Goal: Register for event/course

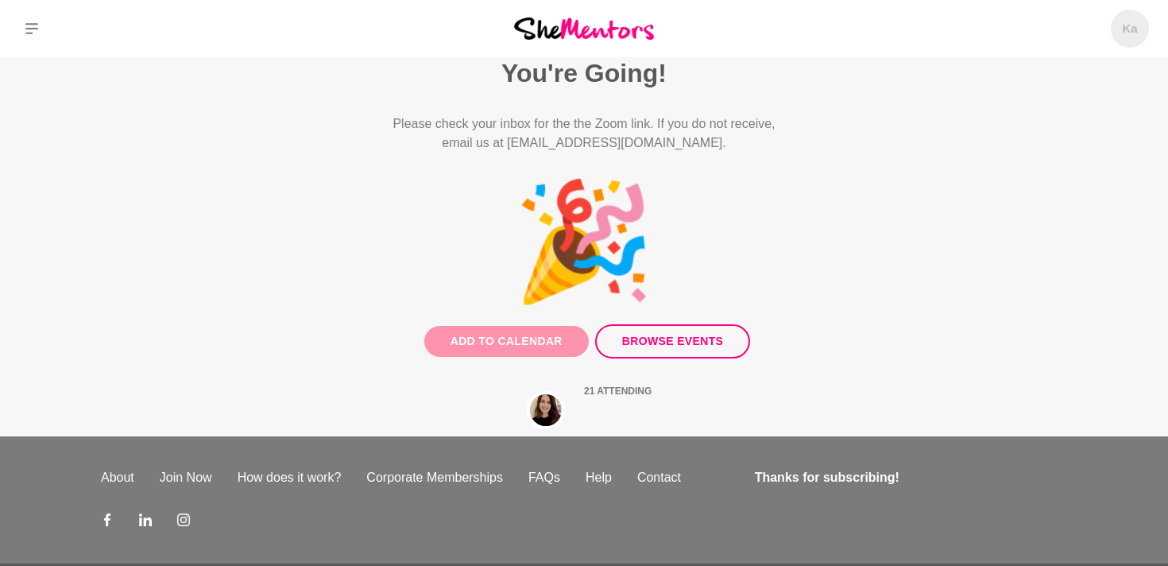
click at [500, 341] on button "Add to Calendar" at bounding box center [506, 341] width 165 height 31
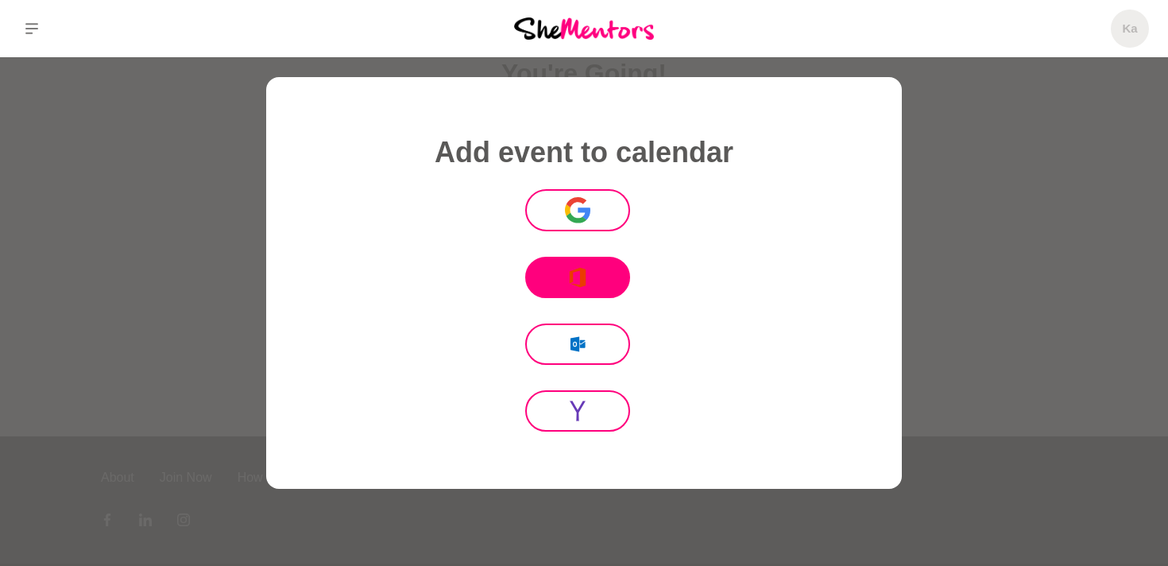
click at [549, 286] on button ".fil0 {fill:#EB3B00} [PERSON_NAME]" at bounding box center [577, 277] width 105 height 41
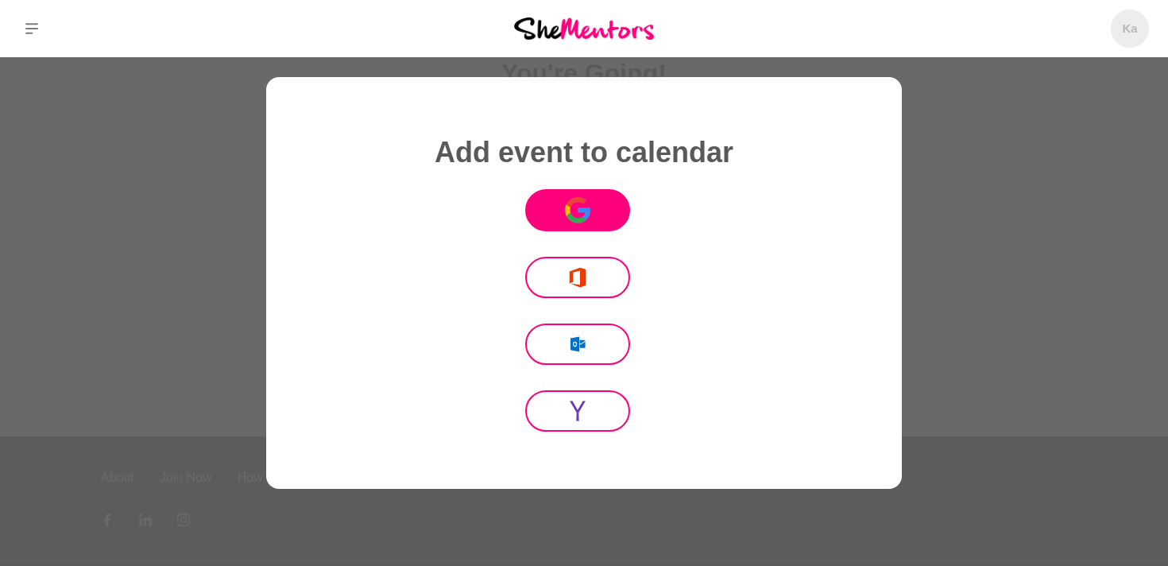
click at [583, 219] on icon at bounding box center [577, 218] width 20 height 10
click at [1095, 203] on div at bounding box center [584, 283] width 1168 height 566
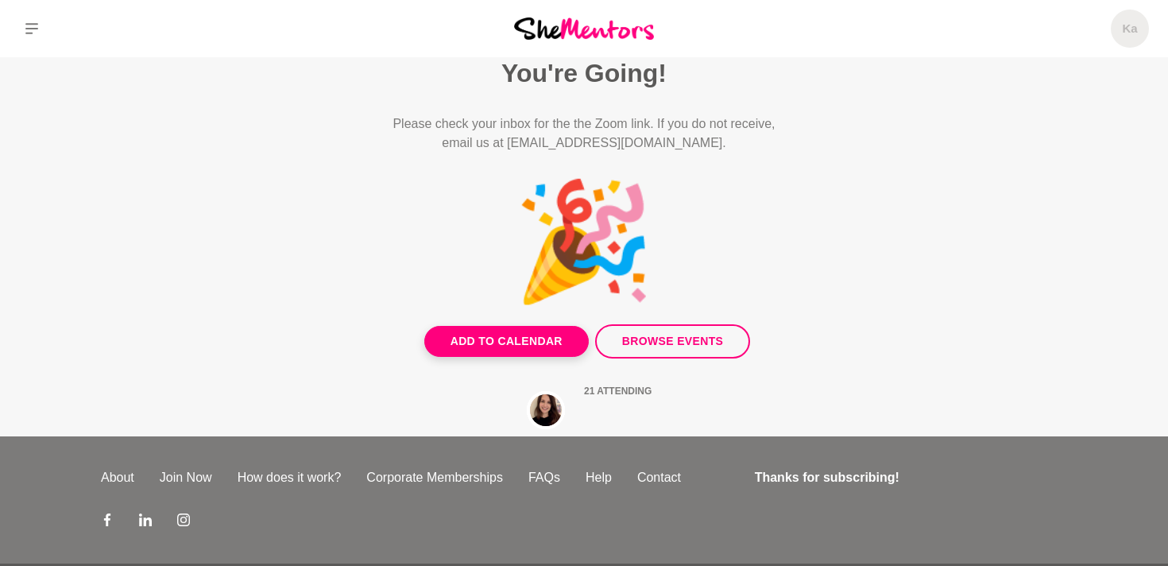
click at [574, 27] on img at bounding box center [584, 27] width 140 height 21
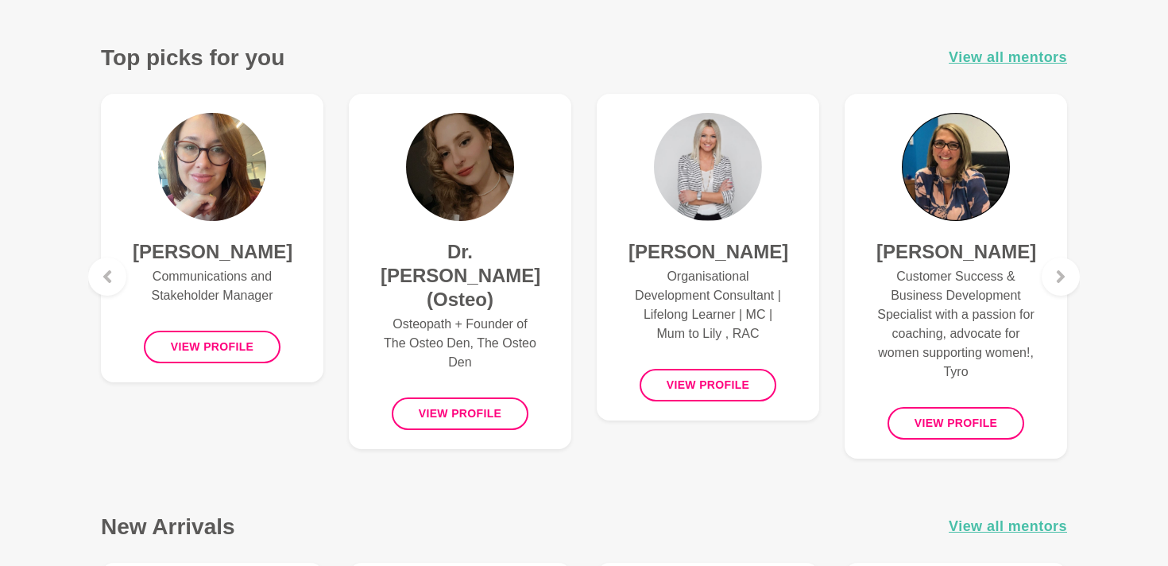
scroll to position [630, 0]
click at [1072, 286] on div at bounding box center [1061, 277] width 38 height 38
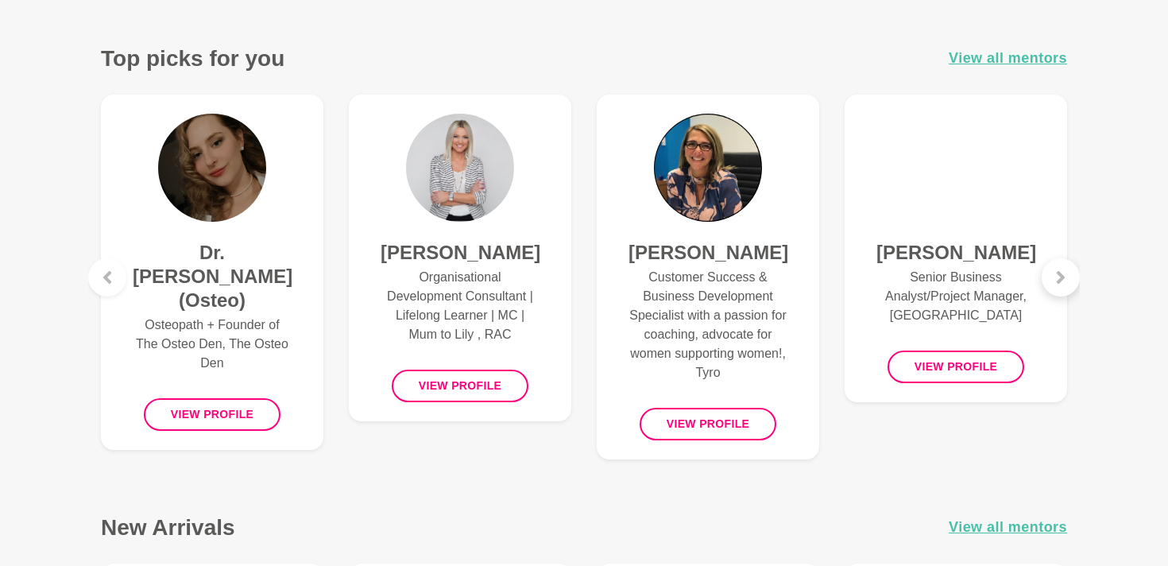
click at [1067, 286] on div at bounding box center [1061, 277] width 38 height 38
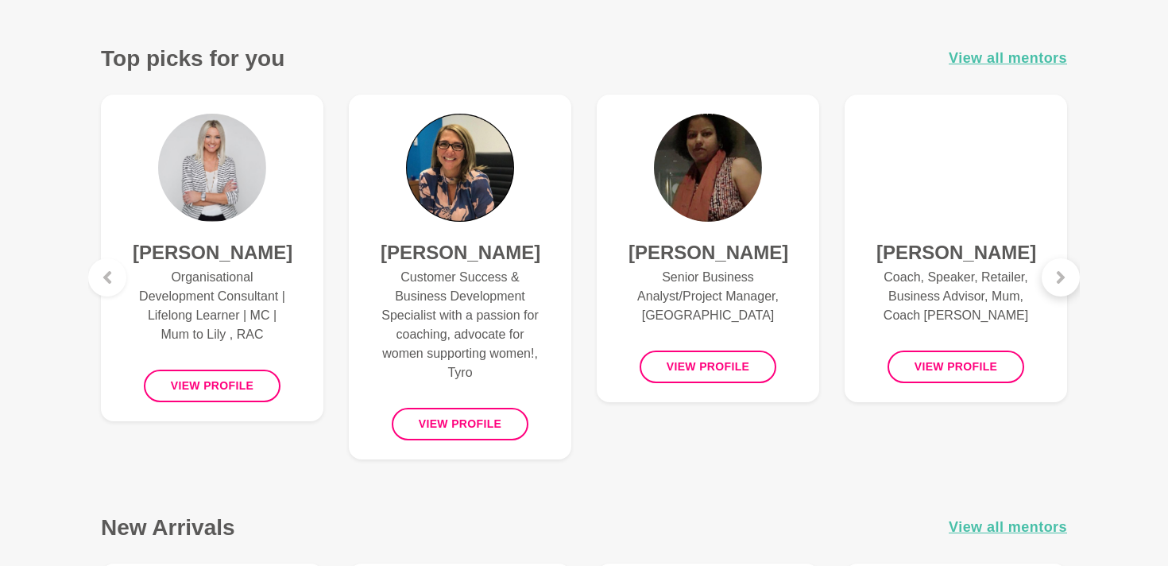
click at [1067, 287] on div at bounding box center [1061, 277] width 38 height 38
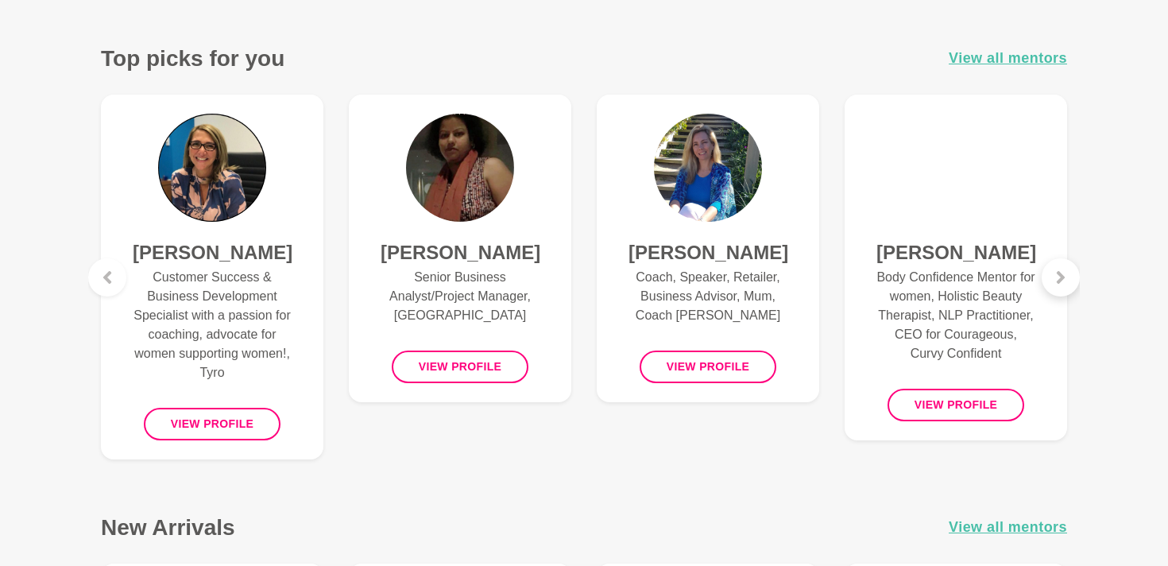
click at [1067, 287] on div at bounding box center [1061, 277] width 38 height 38
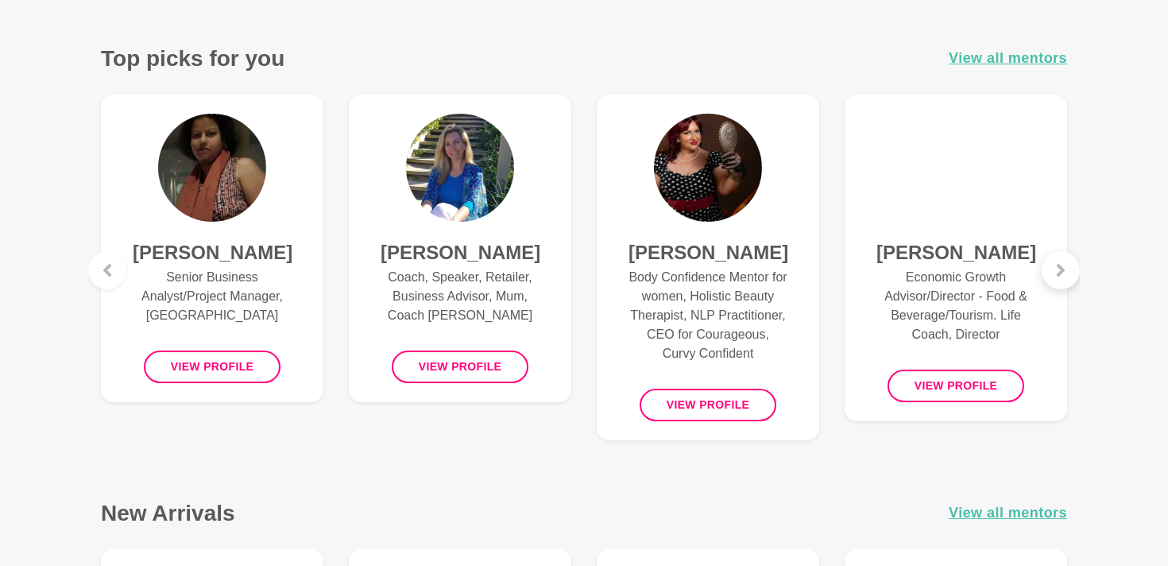
click at [1067, 287] on div at bounding box center [1061, 270] width 38 height 38
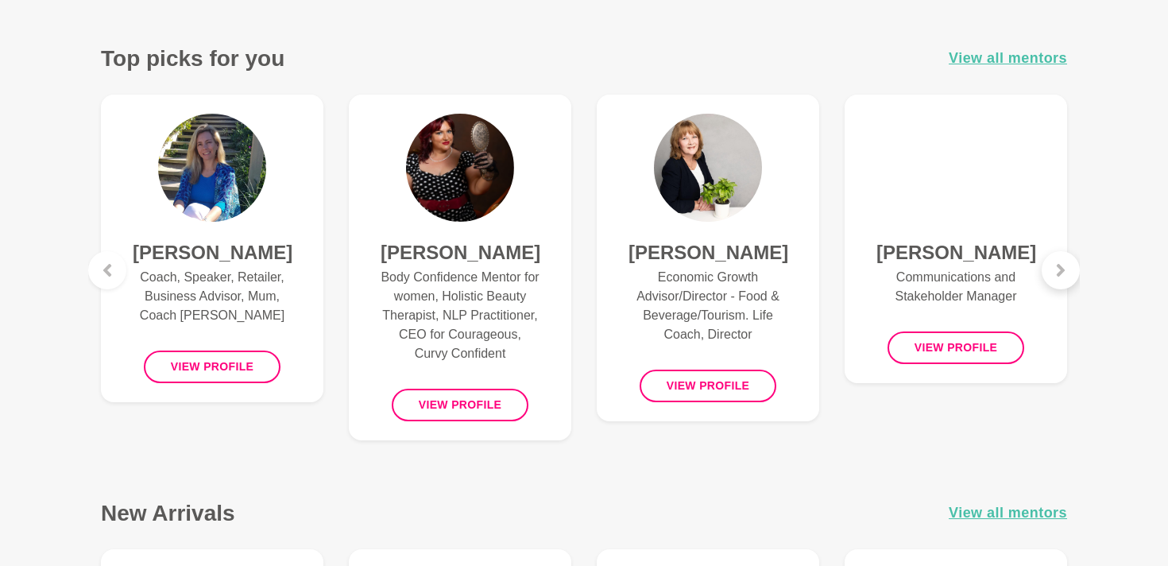
click at [1067, 287] on div at bounding box center [1061, 270] width 38 height 38
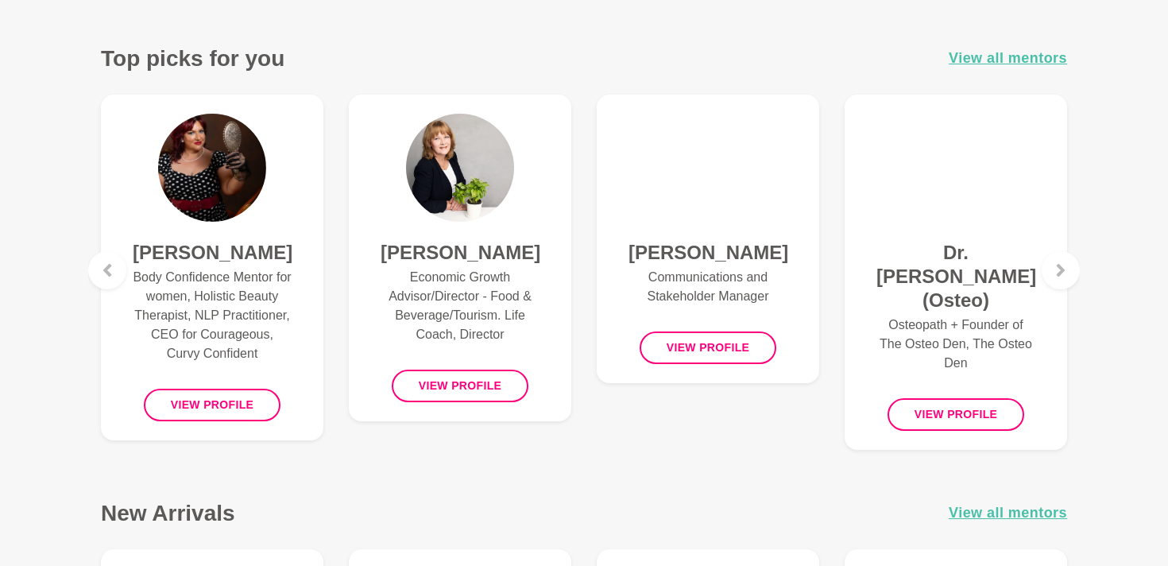
click at [1067, 287] on div "Dr. [PERSON_NAME] (Osteo) Osteopath + Founder of The Osteo Den, The Osteo Den D…" at bounding box center [956, 272] width 248 height 381
click at [1062, 278] on div at bounding box center [1061, 270] width 38 height 38
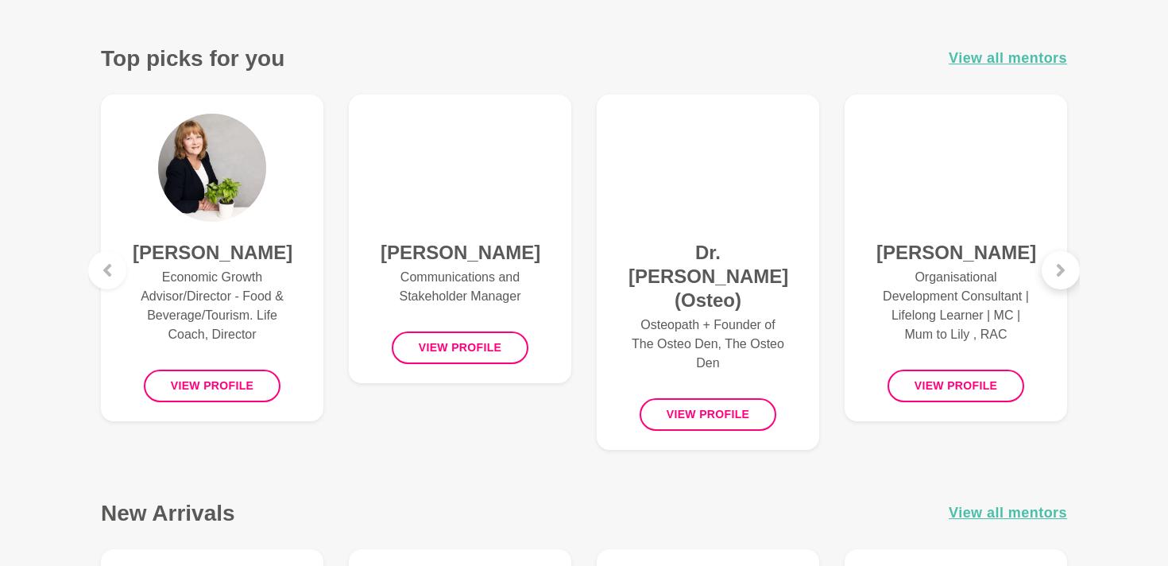
click at [1062, 278] on div at bounding box center [1061, 270] width 38 height 38
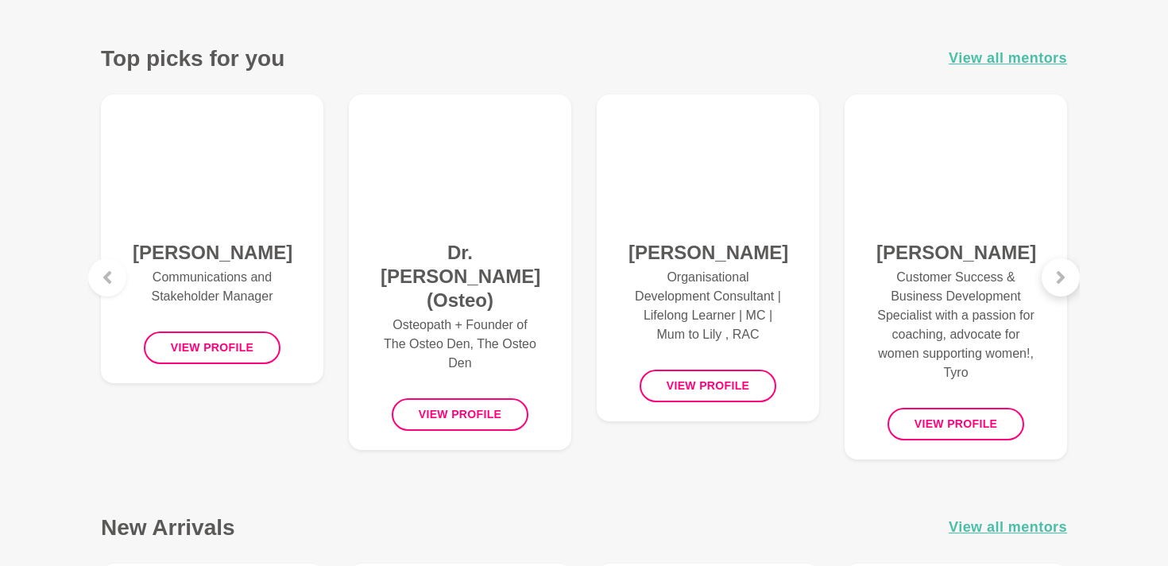
click at [1062, 278] on icon at bounding box center [1061, 277] width 8 height 13
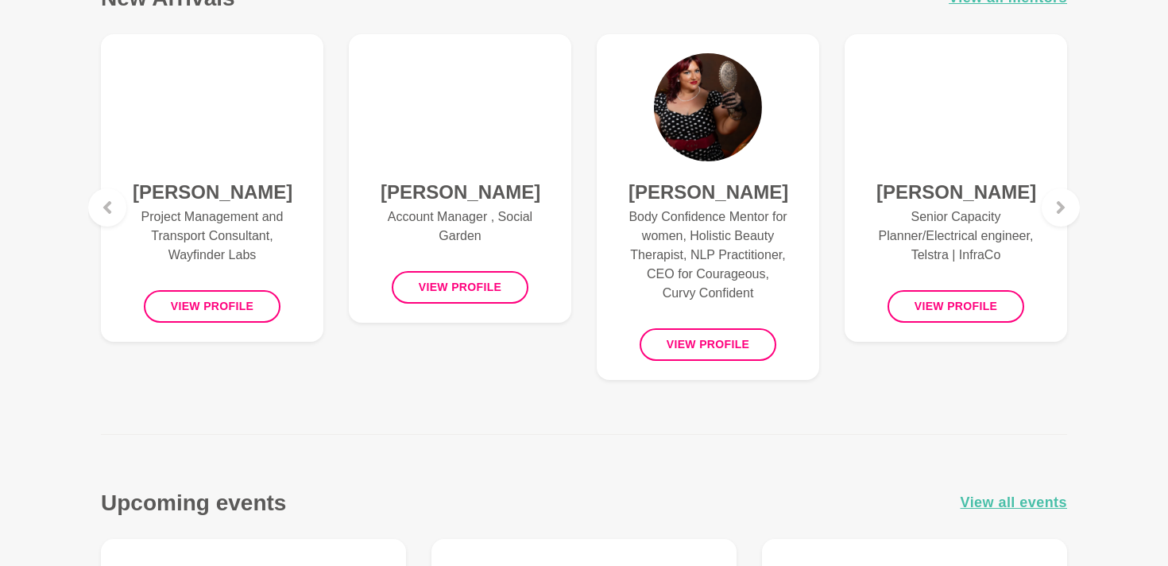
scroll to position [1162, 0]
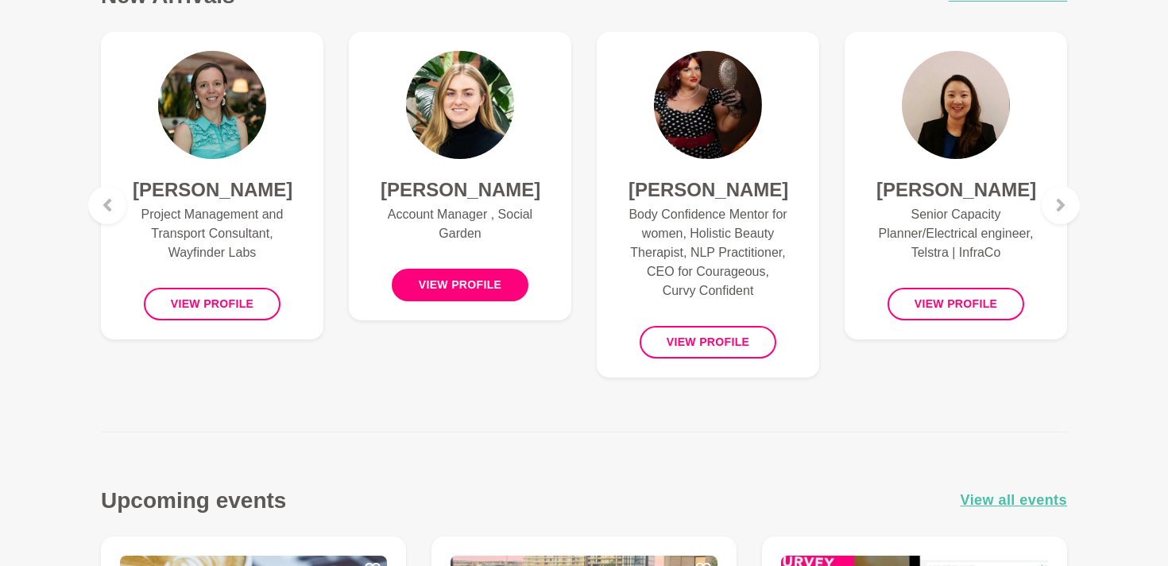
click at [470, 294] on button "View profile" at bounding box center [460, 285] width 137 height 33
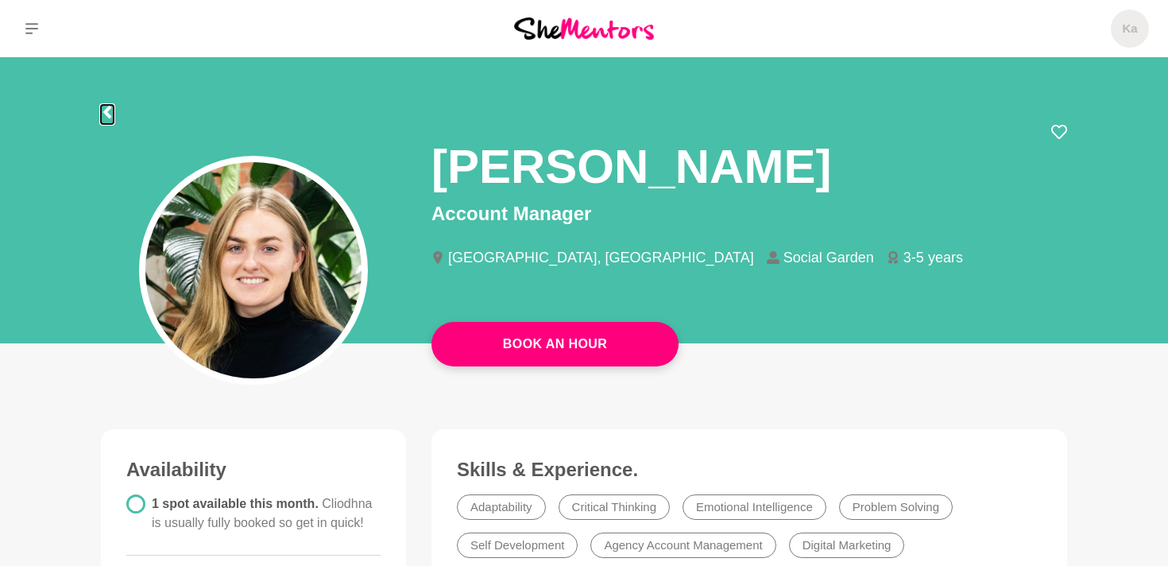
click at [102, 114] on icon at bounding box center [107, 112] width 13 height 13
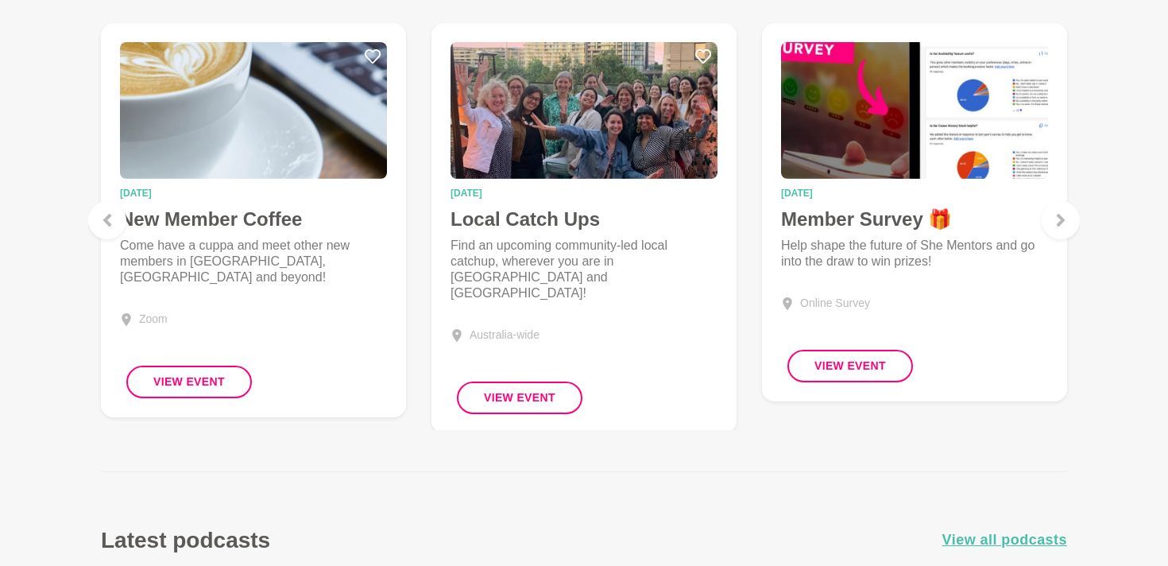
scroll to position [1715, 0]
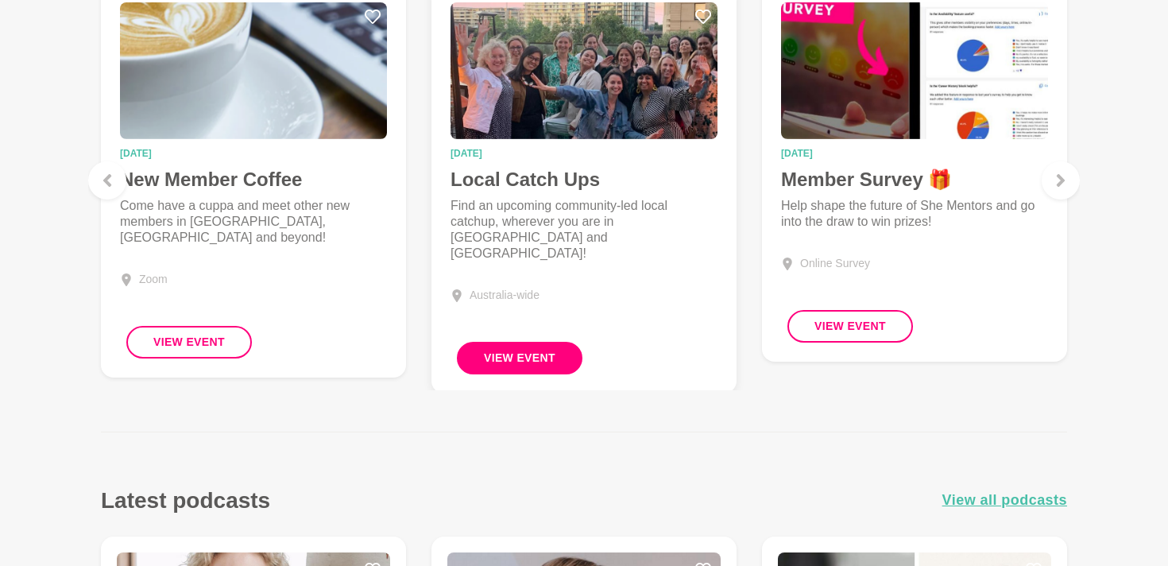
click at [534, 350] on button "View Event" at bounding box center [520, 358] width 126 height 33
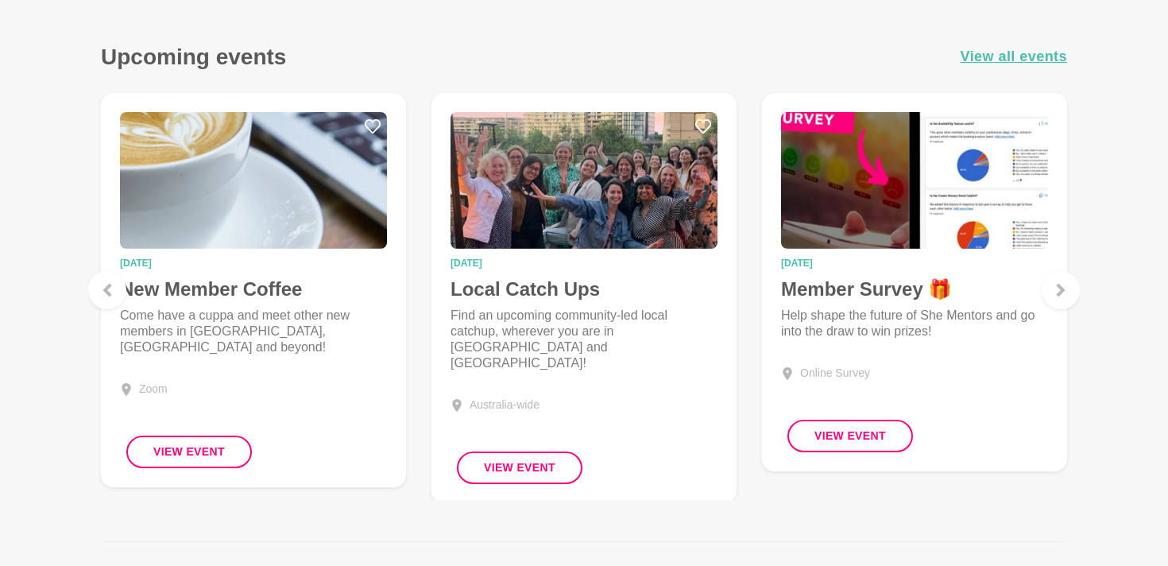
scroll to position [1605, 0]
click at [1065, 300] on div at bounding box center [1061, 291] width 38 height 38
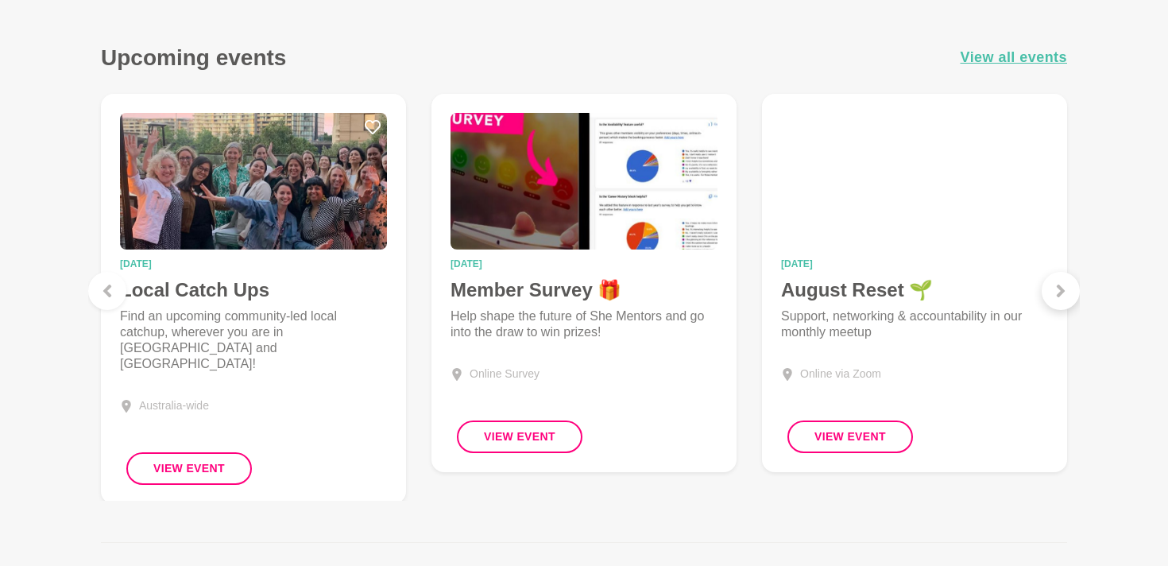
click at [1065, 300] on div at bounding box center [1061, 291] width 38 height 38
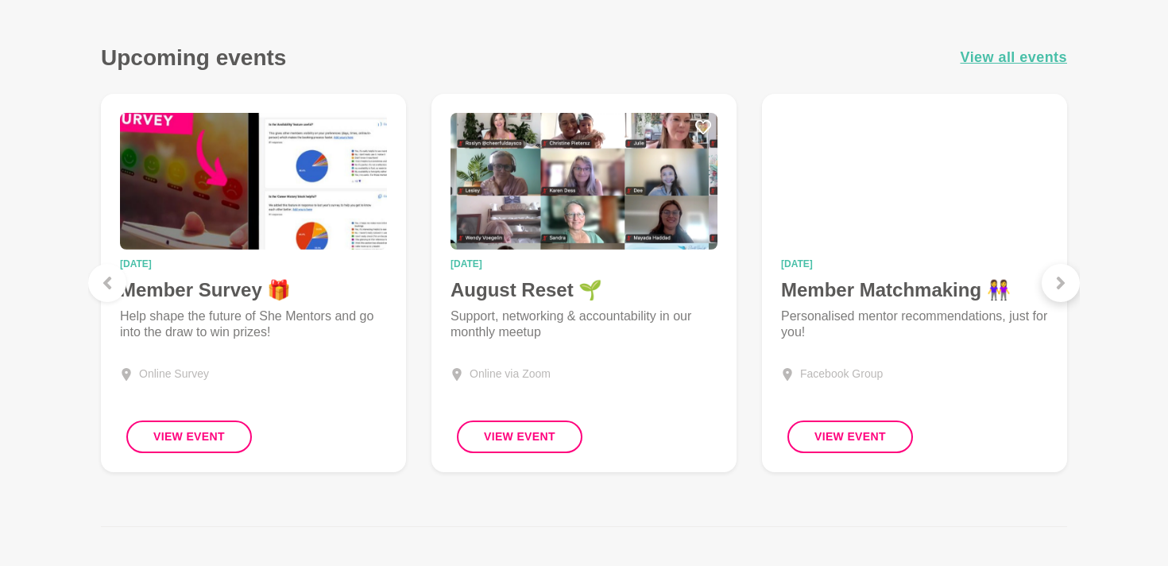
click at [1060, 290] on div at bounding box center [1061, 283] width 38 height 38
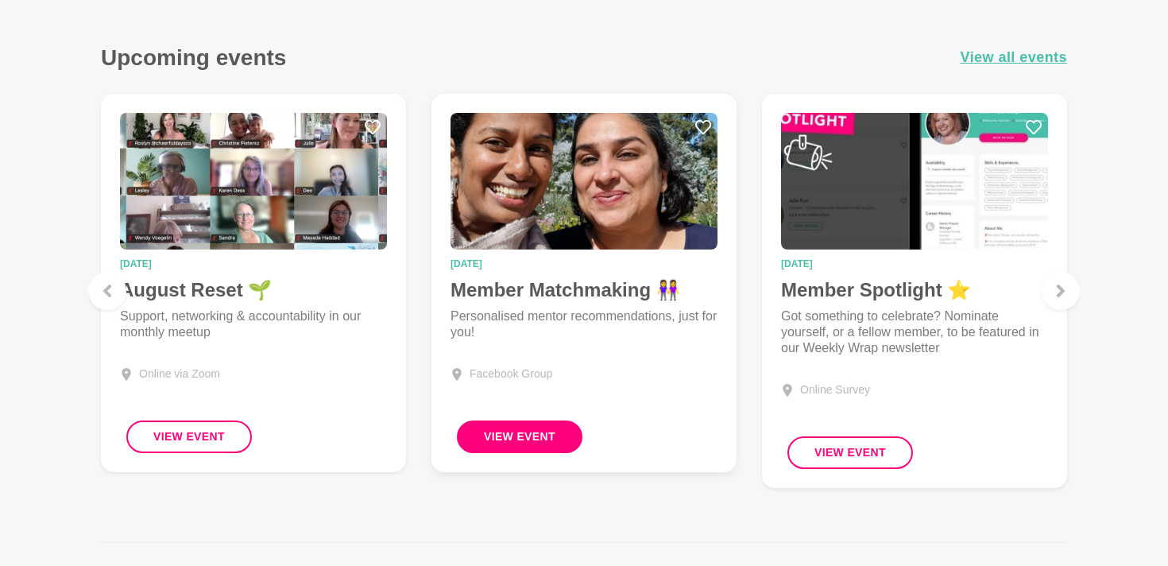
click at [540, 447] on button "View Event" at bounding box center [520, 436] width 126 height 33
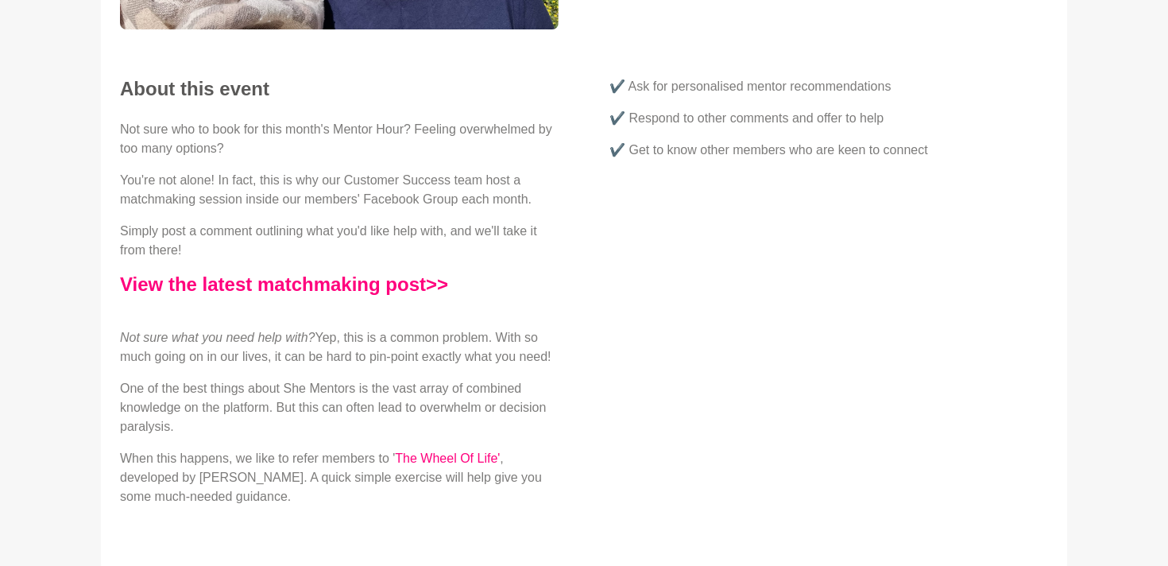
scroll to position [408, 0]
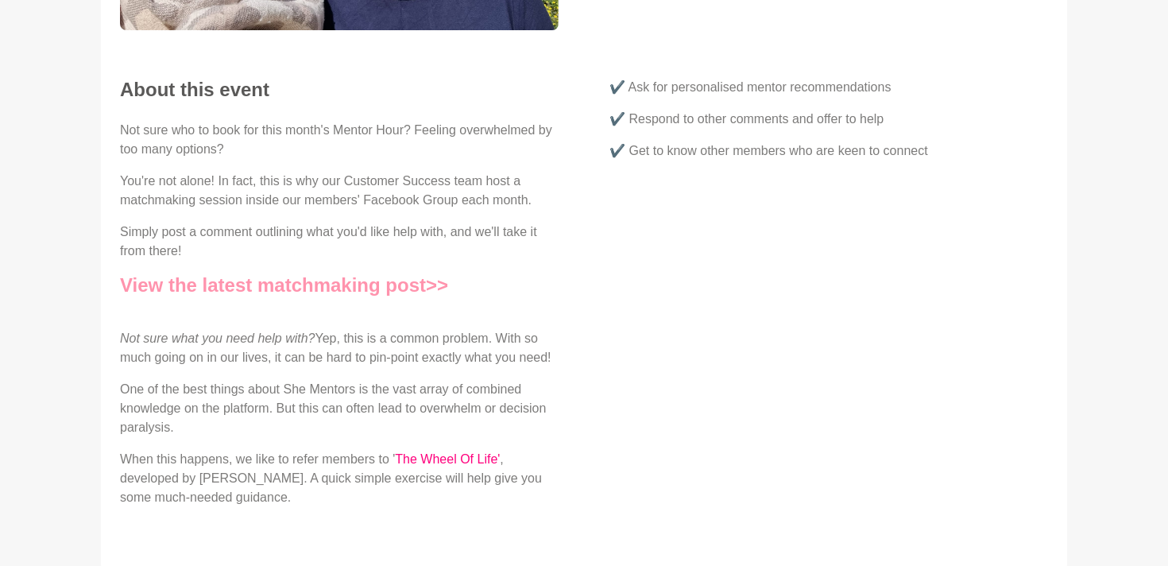
click at [388, 287] on link "View the latest matchmaking post>>" at bounding box center [284, 284] width 328 height 21
